Goal: Information Seeking & Learning: Learn about a topic

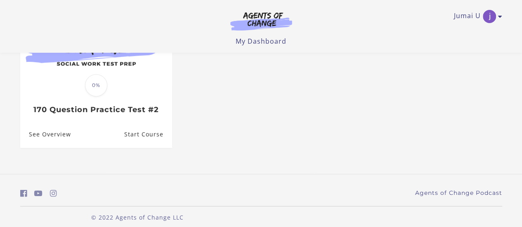
scroll to position [140, 0]
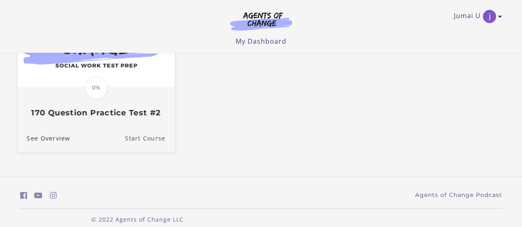
click at [139, 137] on link "Start Course" at bounding box center [149, 139] width 49 height 28
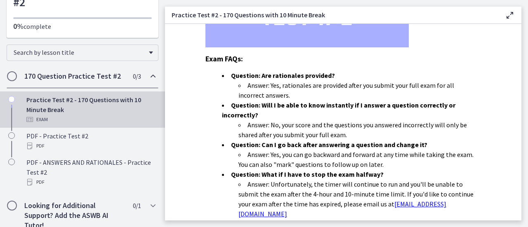
scroll to position [85, 0]
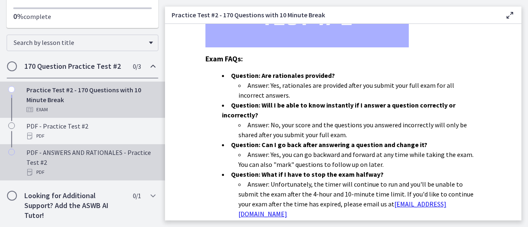
click at [66, 156] on div "PDF - ANSWERS AND RATIONALES - Practice Test #2 PDF" at bounding box center [90, 163] width 129 height 30
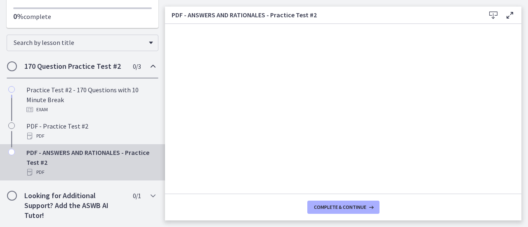
click at [493, 12] on icon at bounding box center [493, 15] width 10 height 10
